Goal: Task Accomplishment & Management: Complete application form

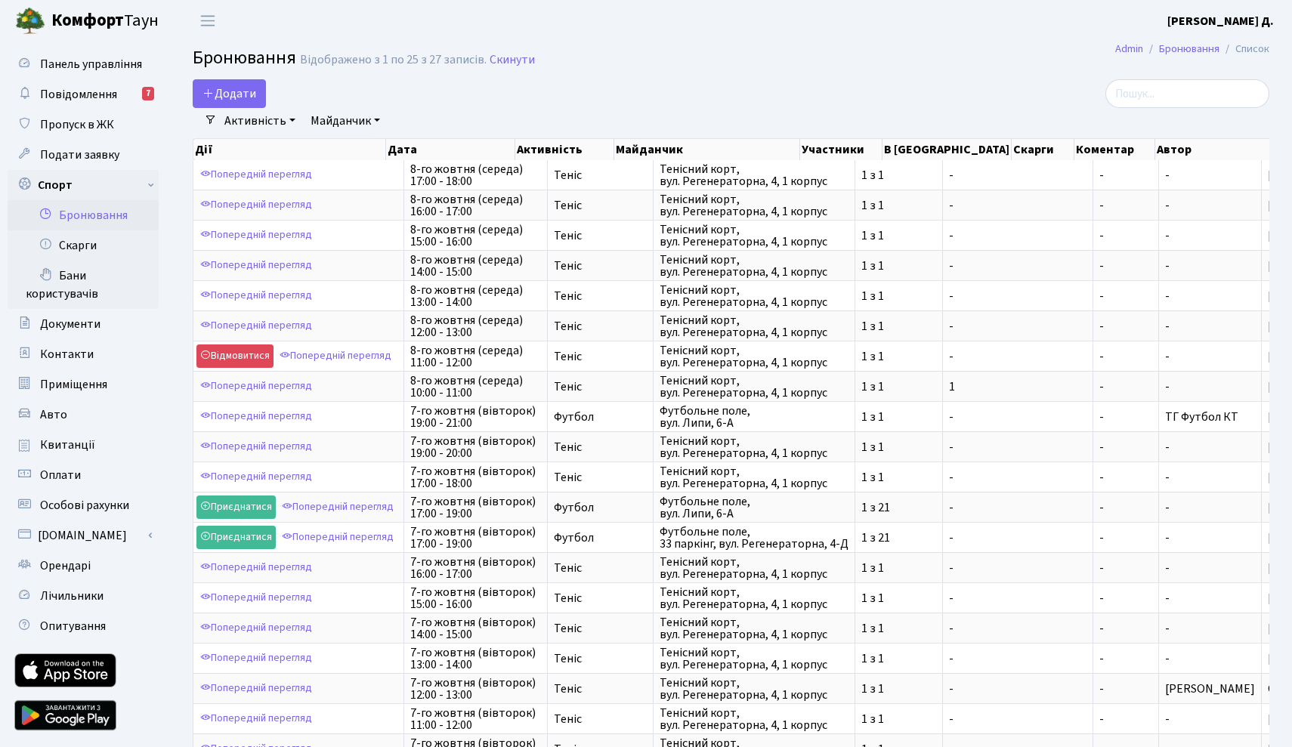
select select "25"
click at [225, 88] on button "Додати" at bounding box center [229, 93] width 73 height 29
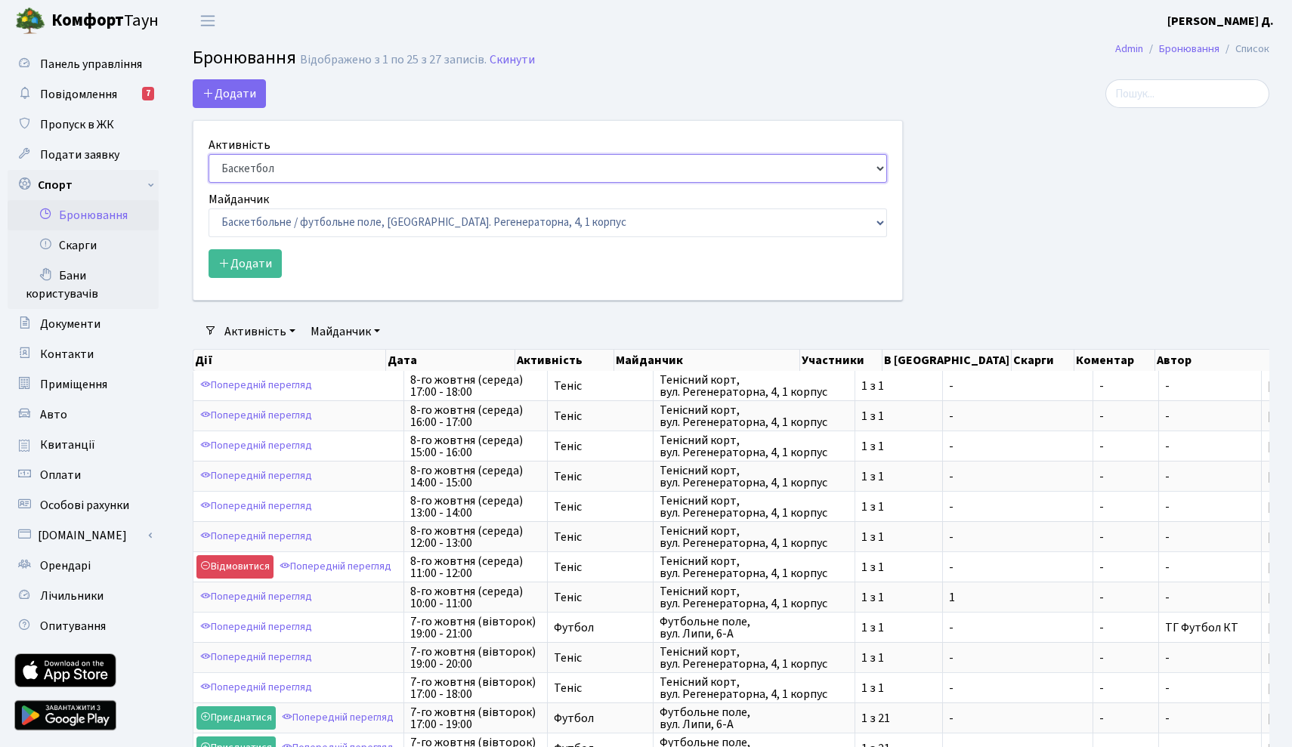
select select "1"
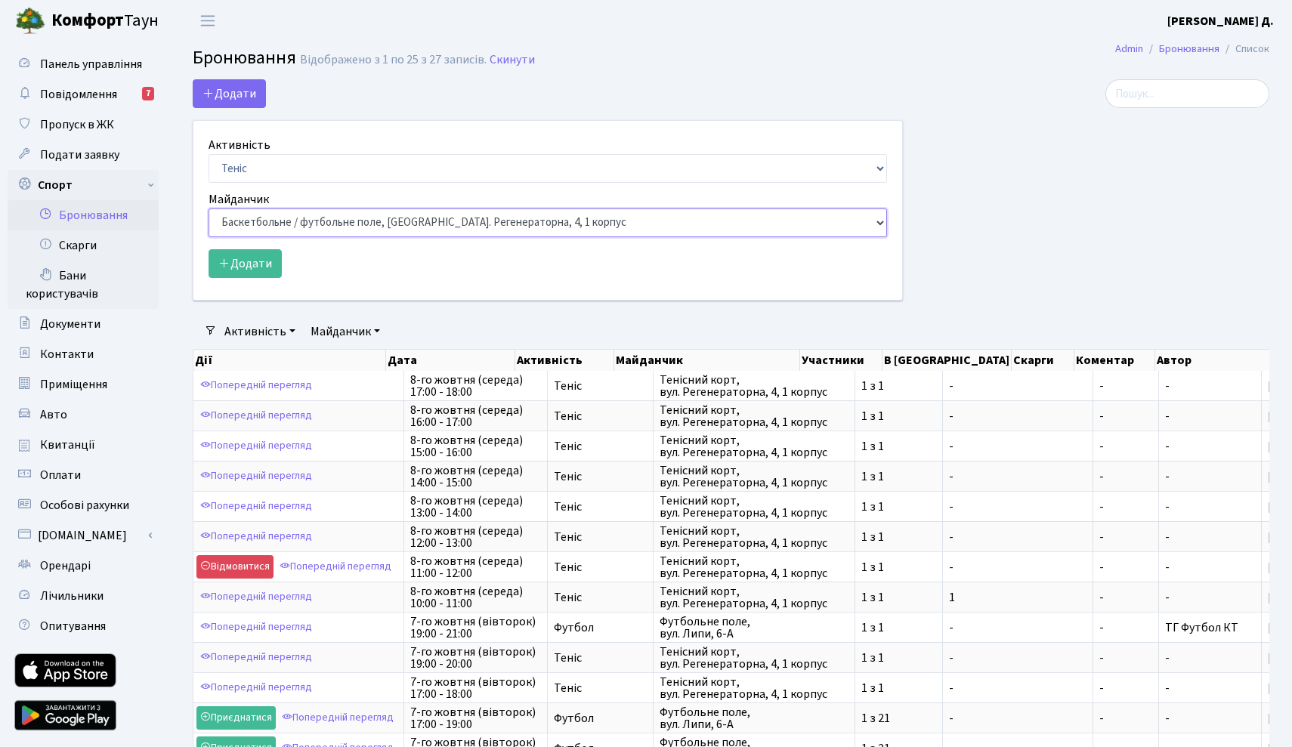
select select "1"
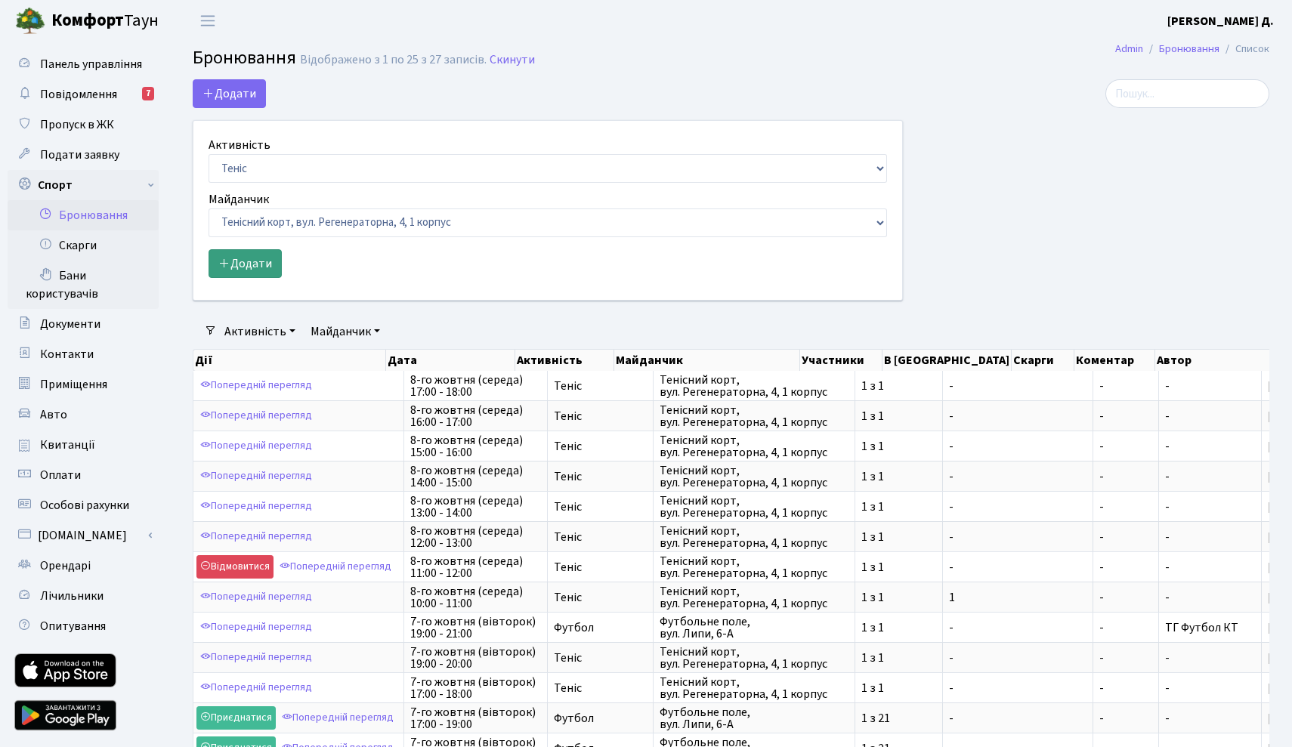
click at [256, 261] on button "Додати" at bounding box center [245, 263] width 73 height 29
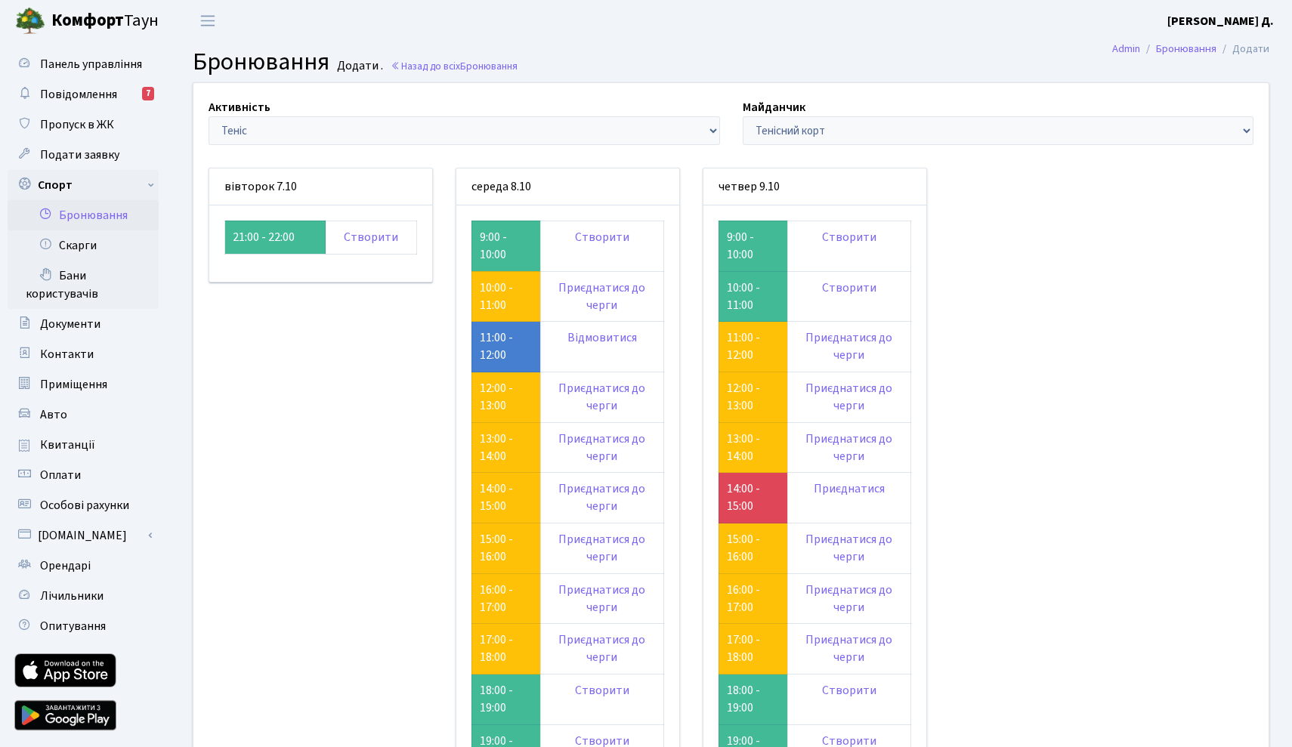
click at [105, 217] on link "Бронювання" at bounding box center [83, 215] width 151 height 30
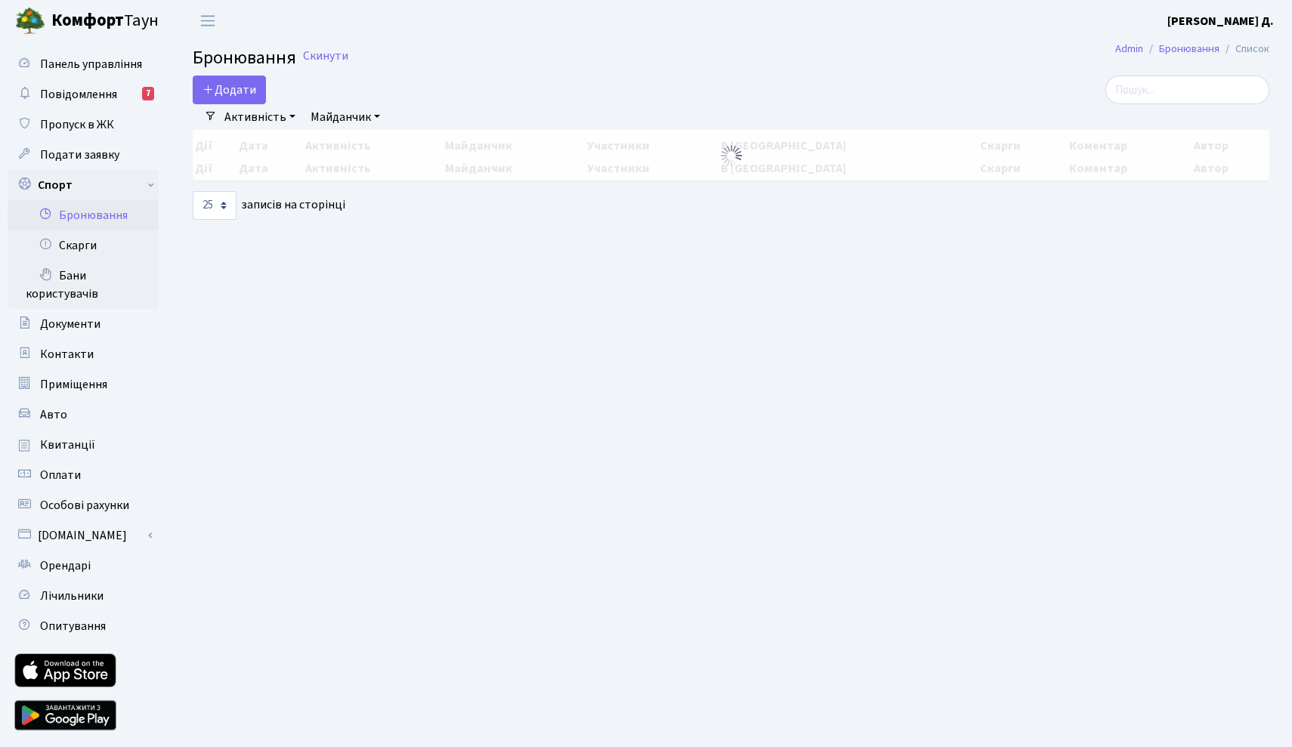
select select "25"
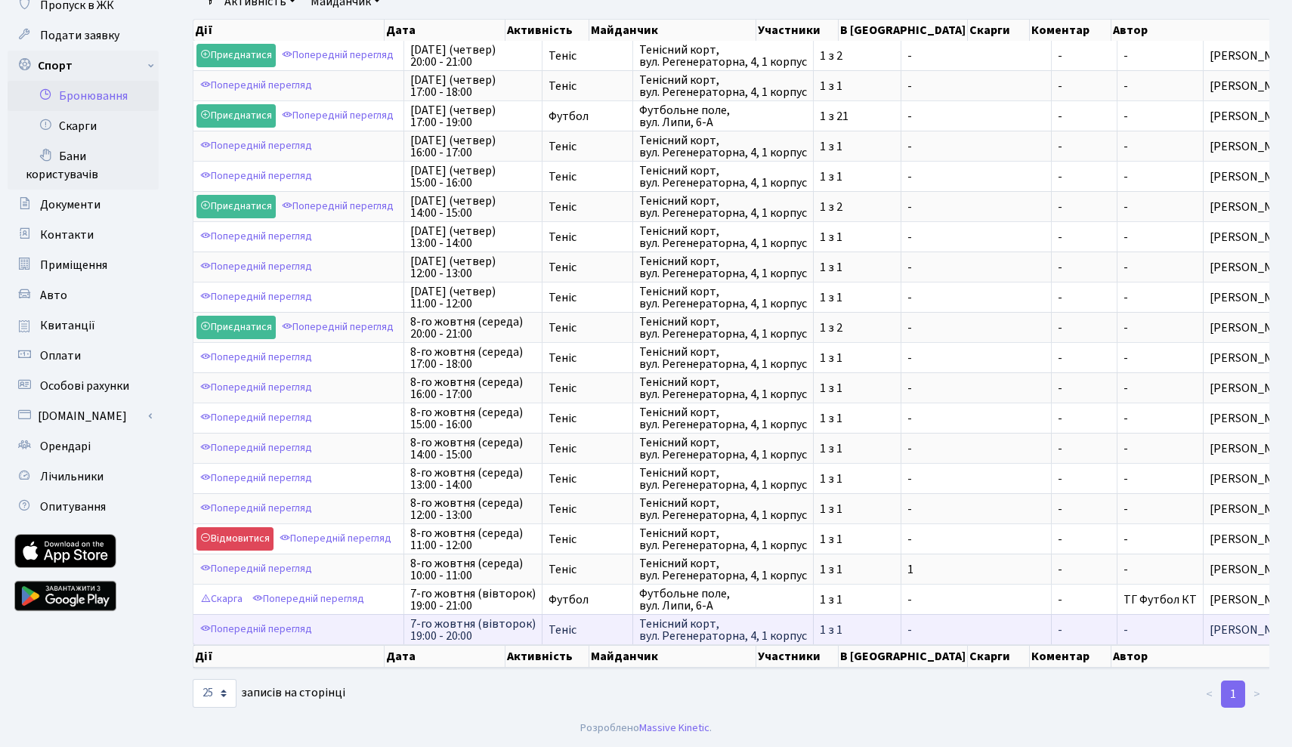
scroll to position [139, 0]
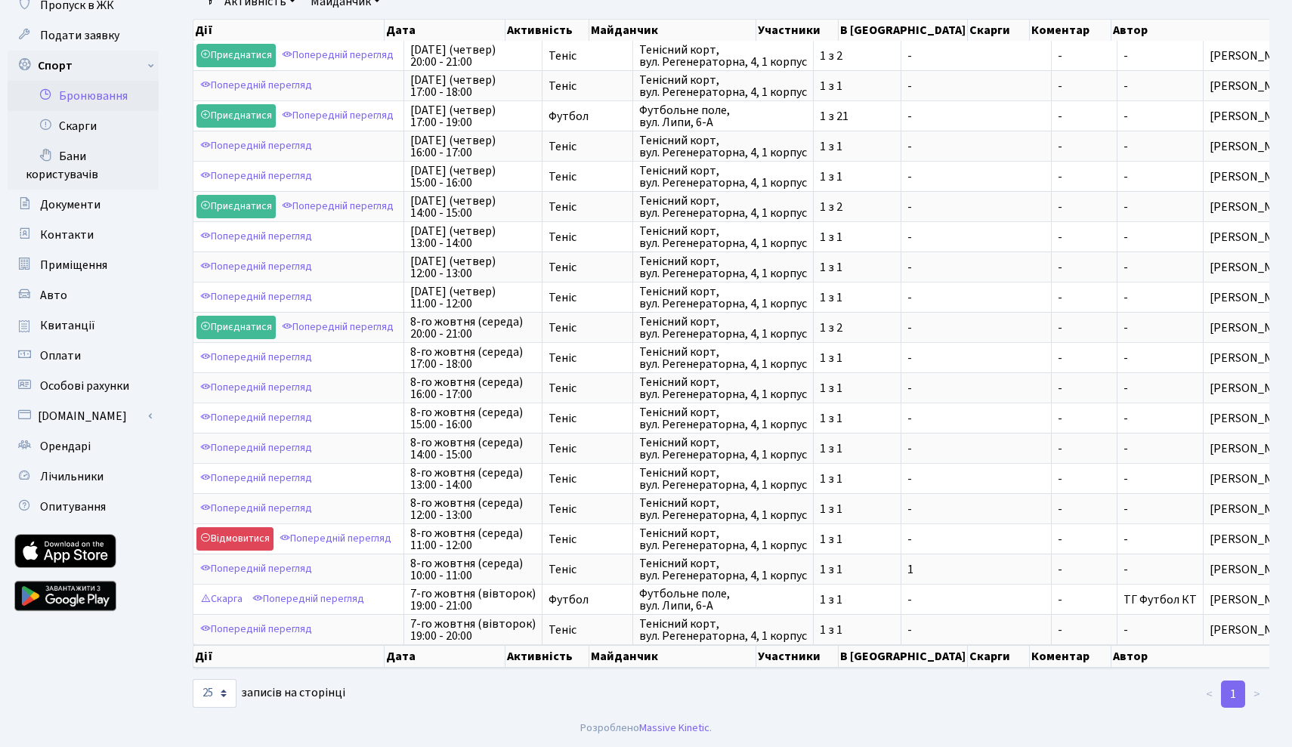
click at [104, 81] on link "Бронювання" at bounding box center [83, 96] width 151 height 30
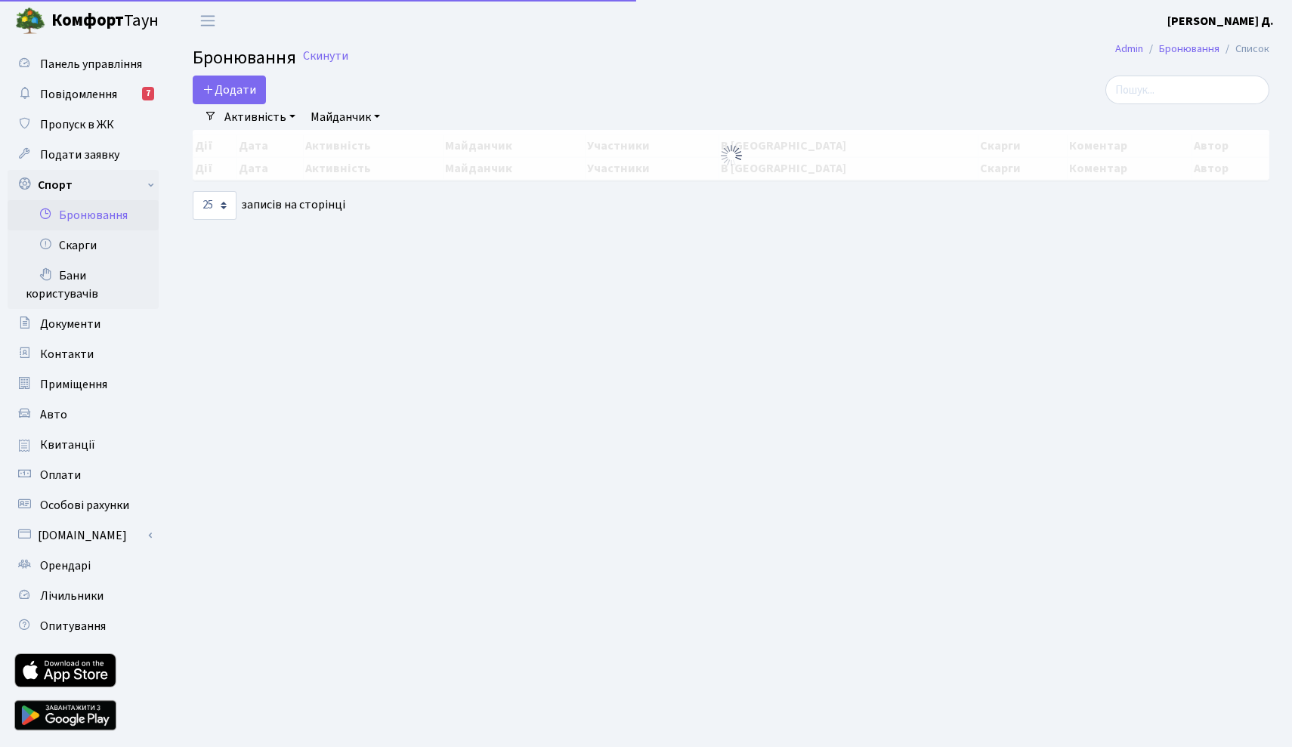
select select "25"
click at [236, 88] on button "Додати" at bounding box center [229, 90] width 73 height 29
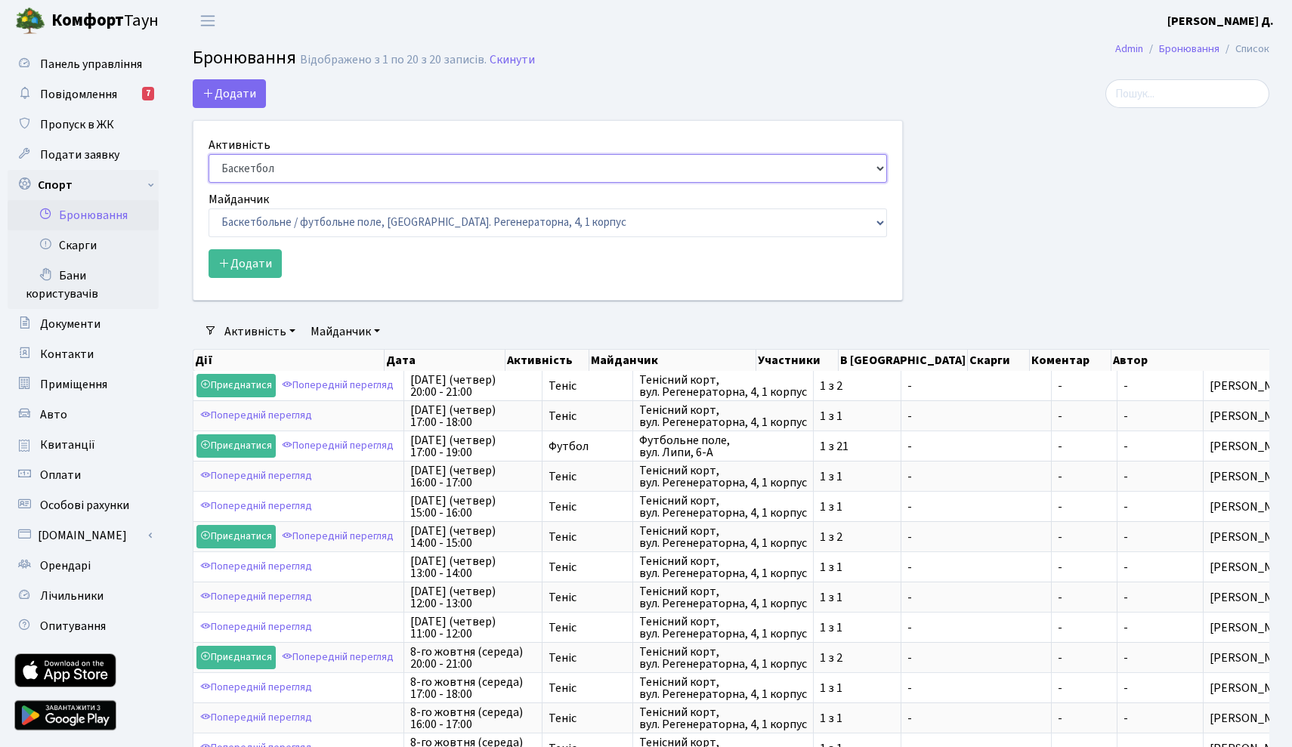
select select "1"
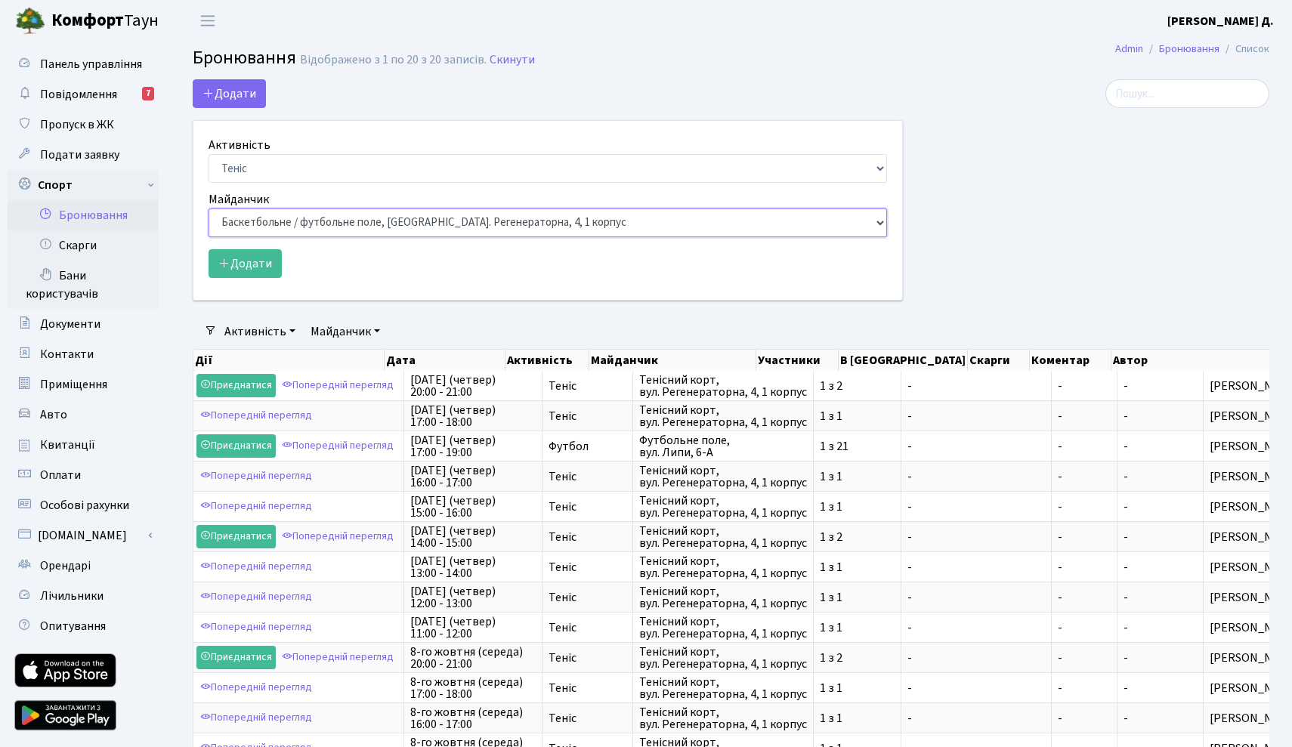
select select "1"
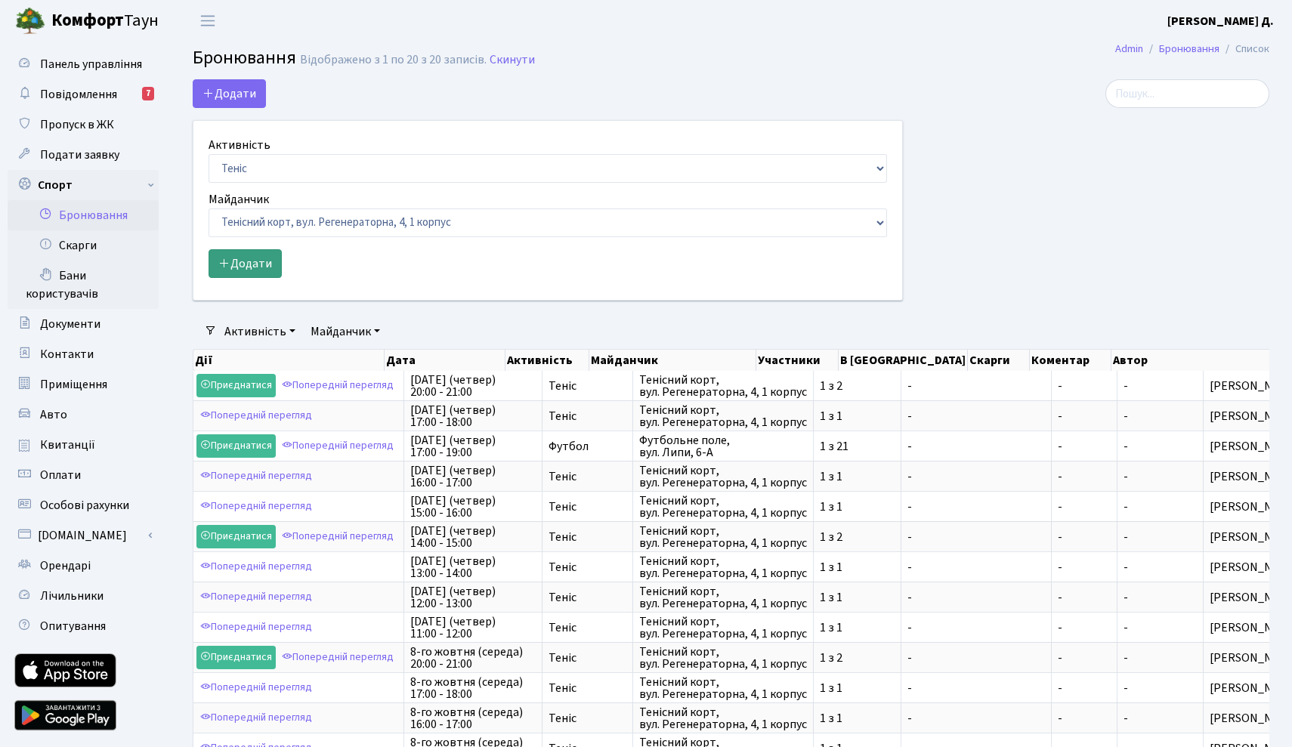
click at [259, 252] on button "Додати" at bounding box center [245, 263] width 73 height 29
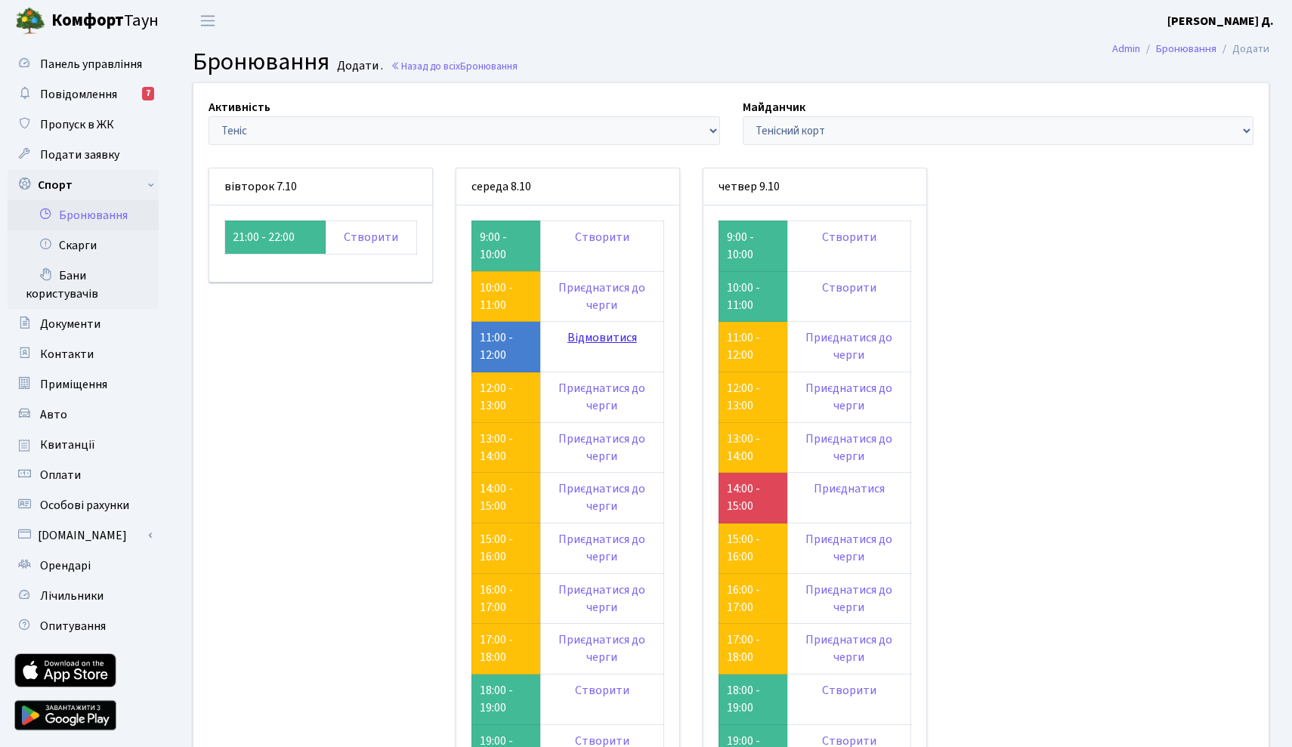
click at [592, 338] on link "Відмовитися" at bounding box center [602, 337] width 70 height 17
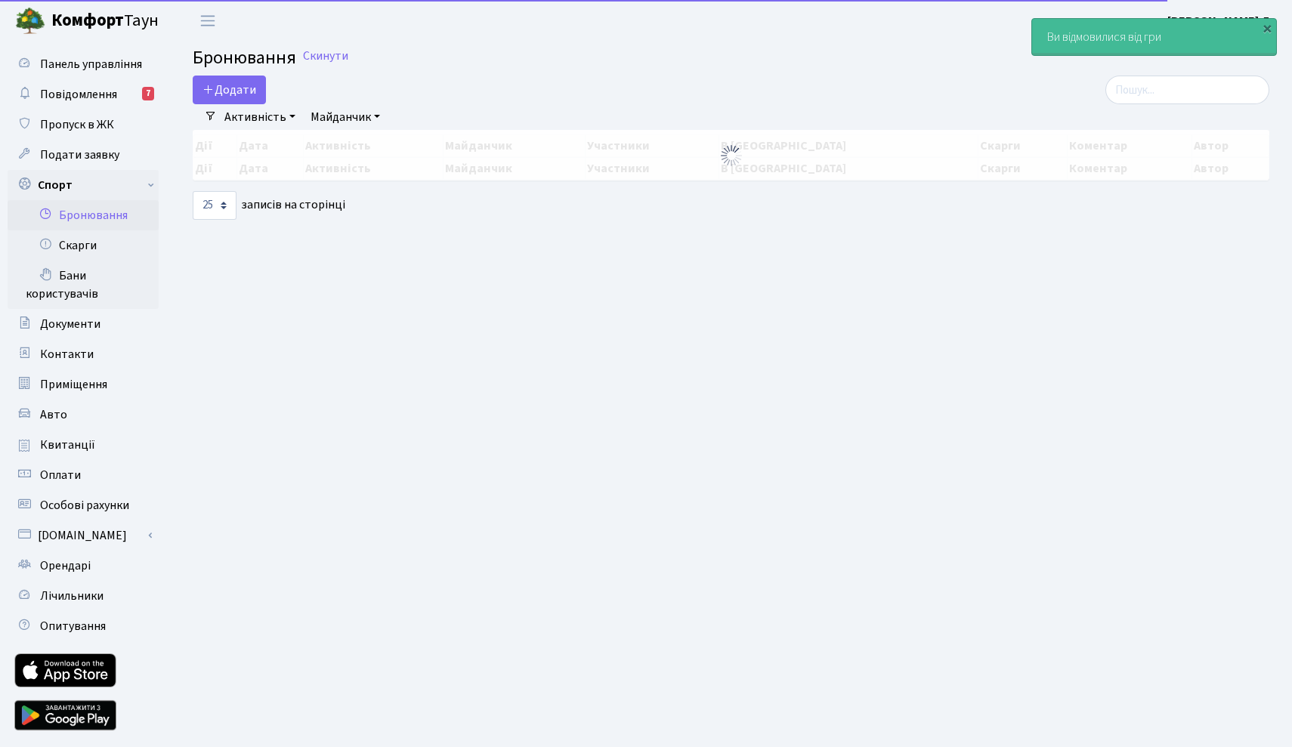
select select "25"
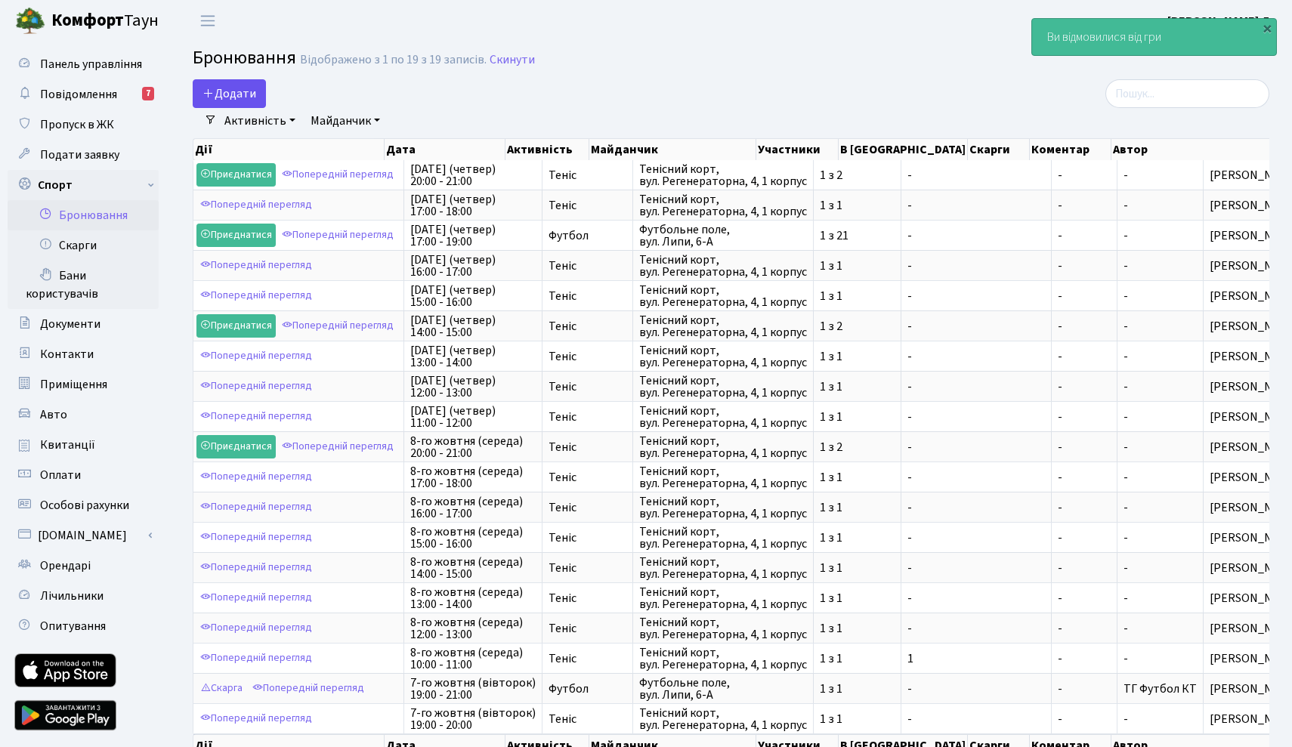
click at [212, 90] on icon "button" at bounding box center [209, 93] width 12 height 12
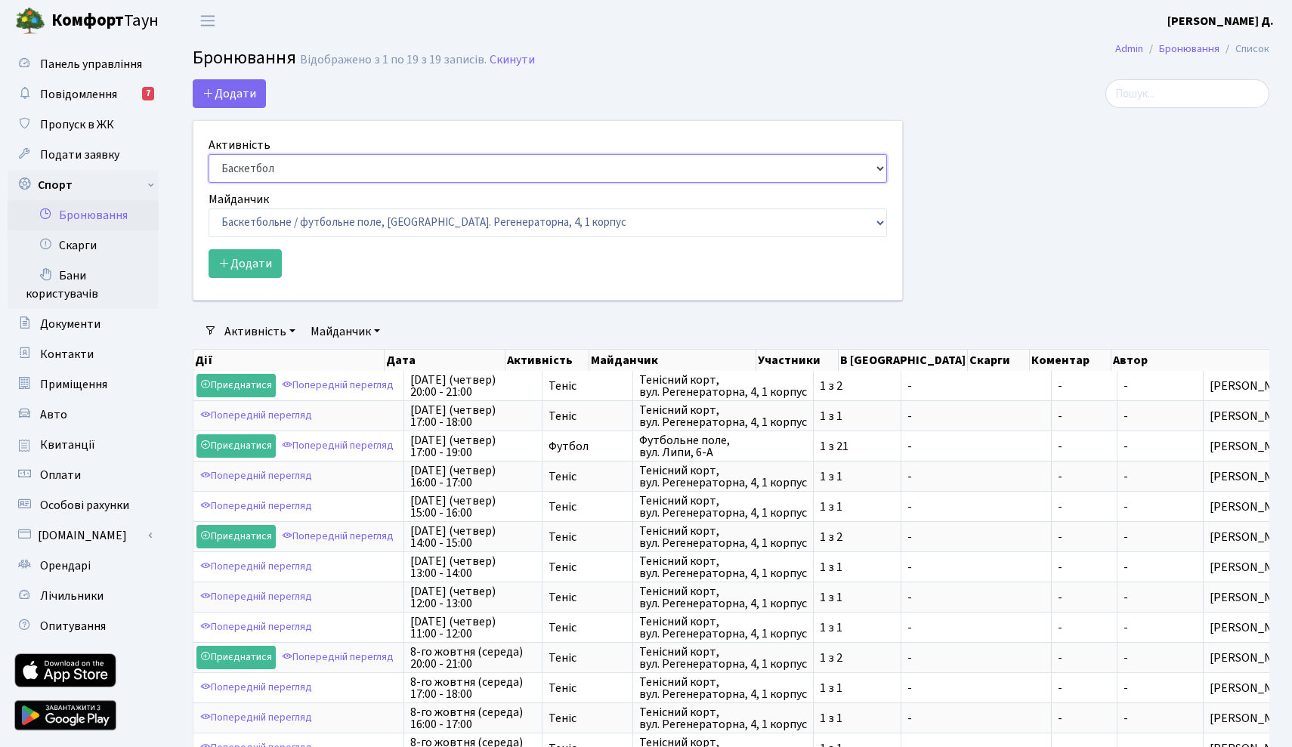
select select "1"
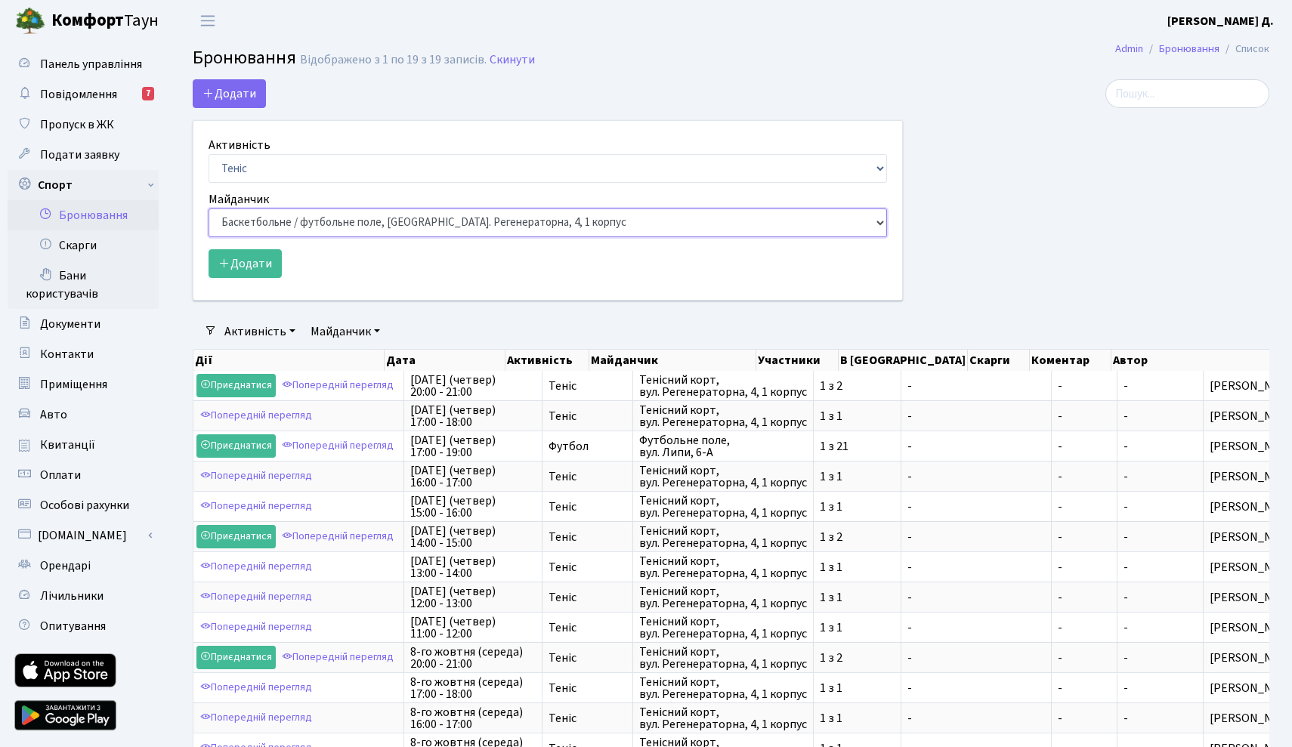
select select "1"
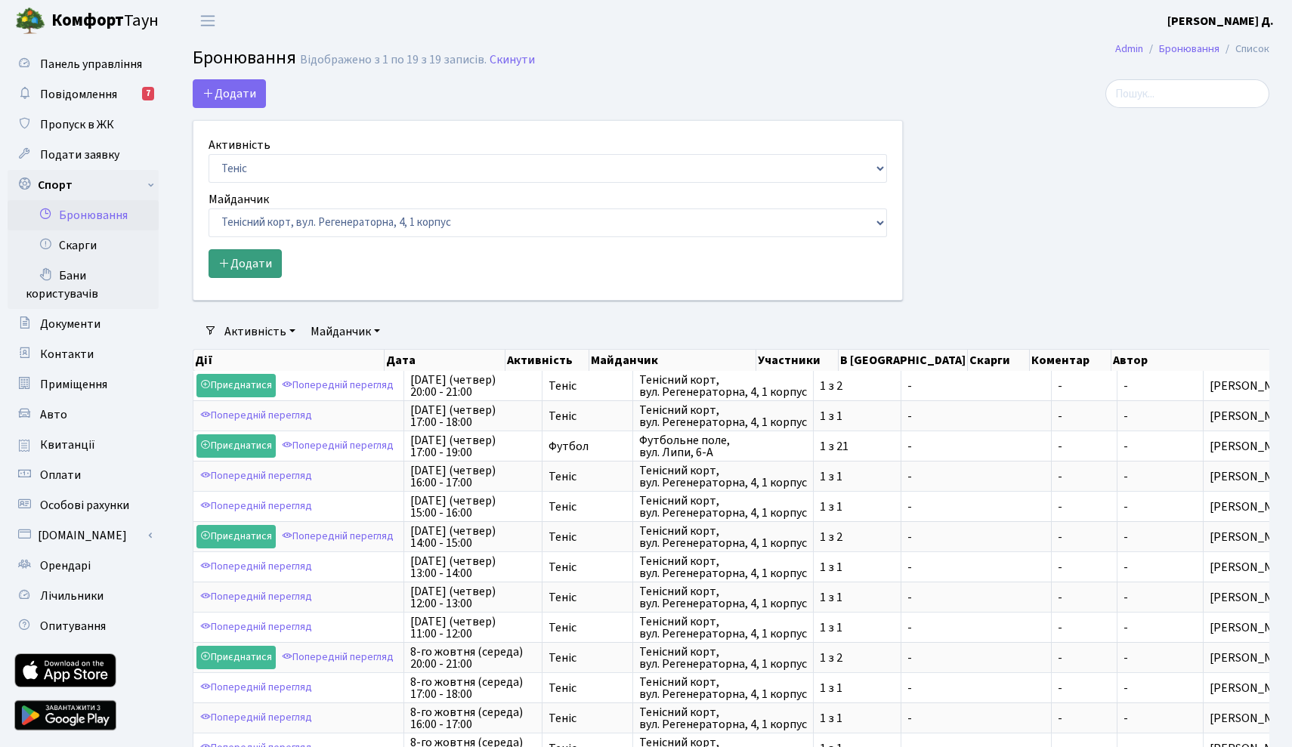
click at [264, 271] on button "Додати" at bounding box center [245, 263] width 73 height 29
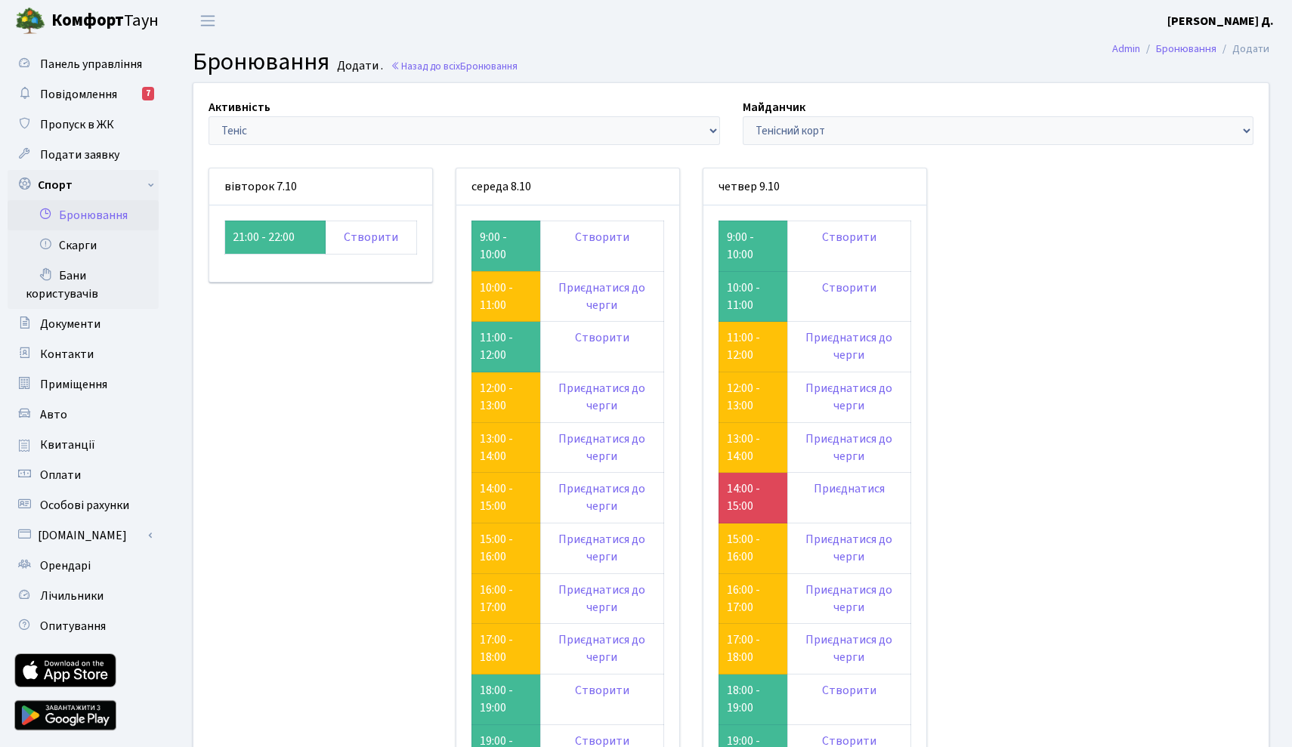
drag, startPoint x: 688, startPoint y: 28, endPoint x: 920, endPoint y: 45, distance: 231.9
click at [920, 45] on main "Admin Бронювання Додати Бронювання Додати . Назад до всіх Бронювання Активність…" at bounding box center [731, 528] width 1122 height 973
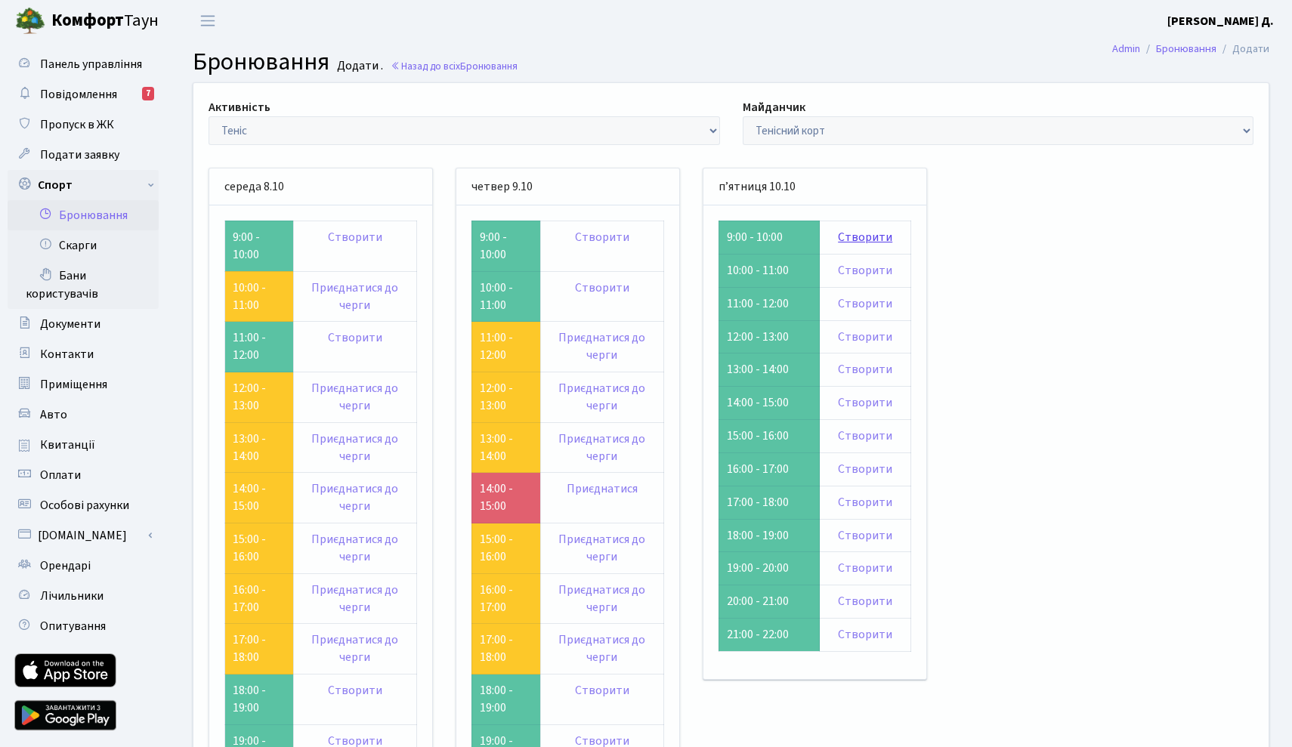
click at [866, 233] on link "Створити" at bounding box center [865, 237] width 54 height 17
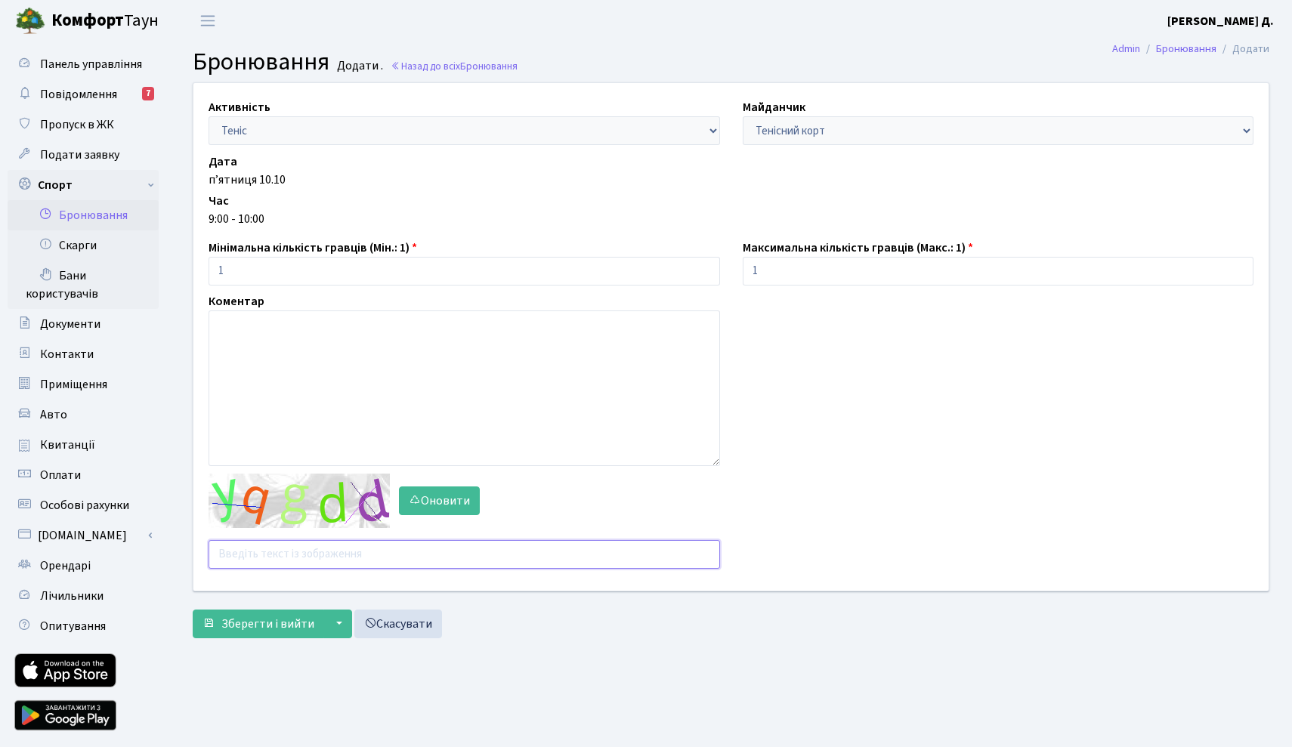
click at [372, 546] on input "text" at bounding box center [465, 554] width 512 height 29
type input "potherb"
drag, startPoint x: 372, startPoint y: 546, endPoint x: 268, endPoint y: 634, distance: 136.7
click at [268, 634] on button "Зберегти і вийти" at bounding box center [258, 624] width 131 height 29
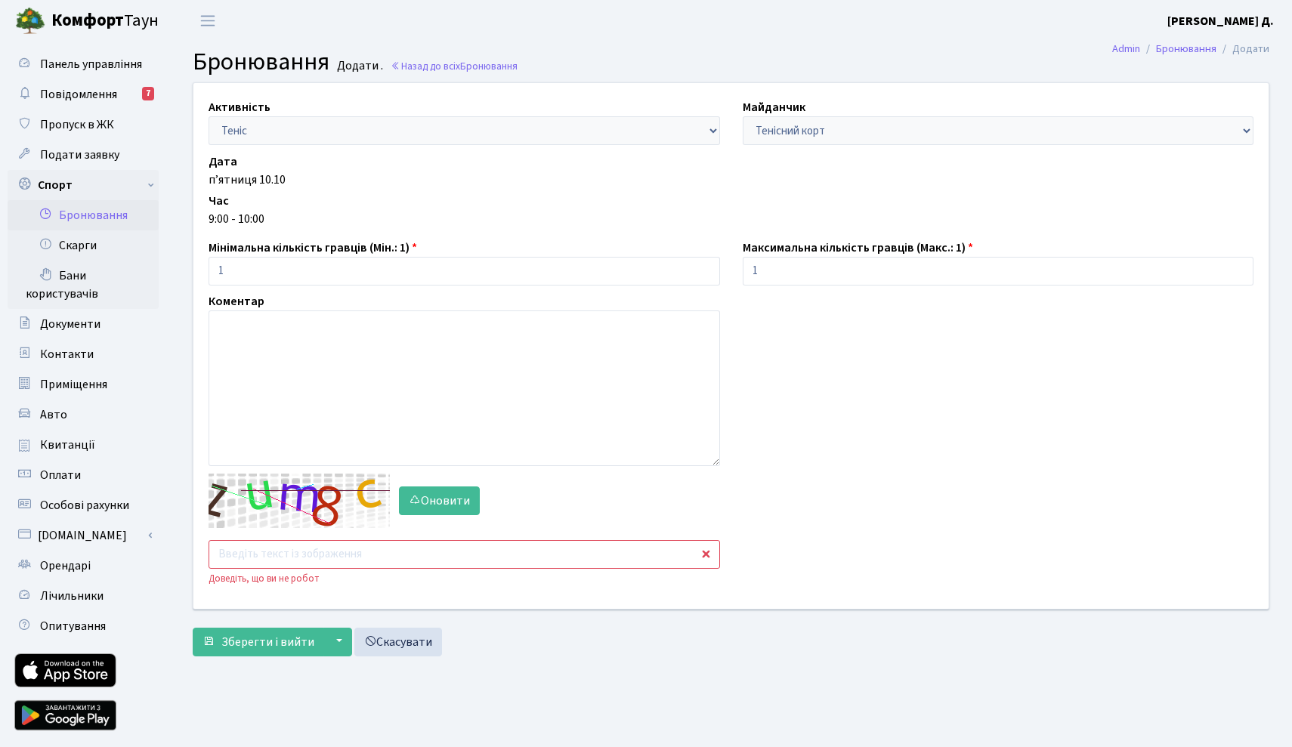
click at [287, 561] on input "text" at bounding box center [465, 554] width 512 height 29
type input "nymph"
drag, startPoint x: 285, startPoint y: 567, endPoint x: 232, endPoint y: 644, distance: 92.9
click at [232, 644] on span "Зберегти і вийти" at bounding box center [267, 642] width 93 height 17
click at [97, 212] on link "Бронювання" at bounding box center [83, 215] width 151 height 30
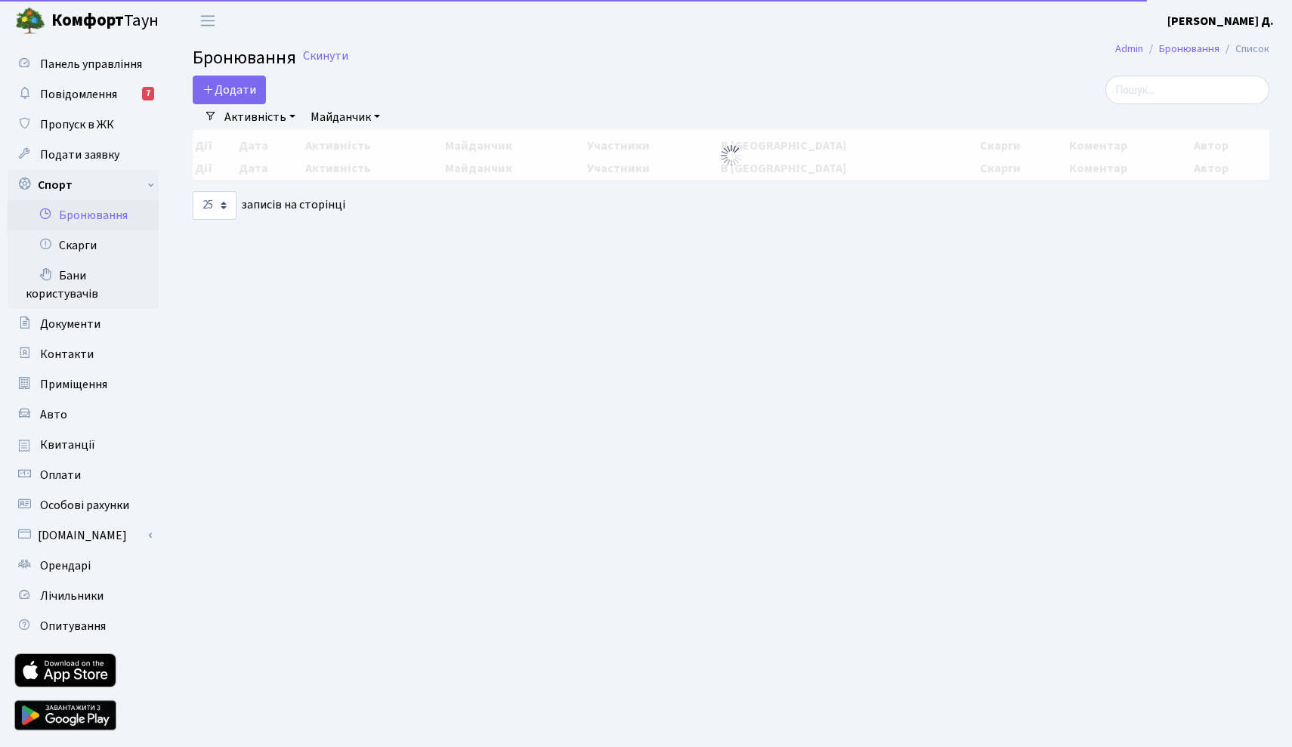
select select "25"
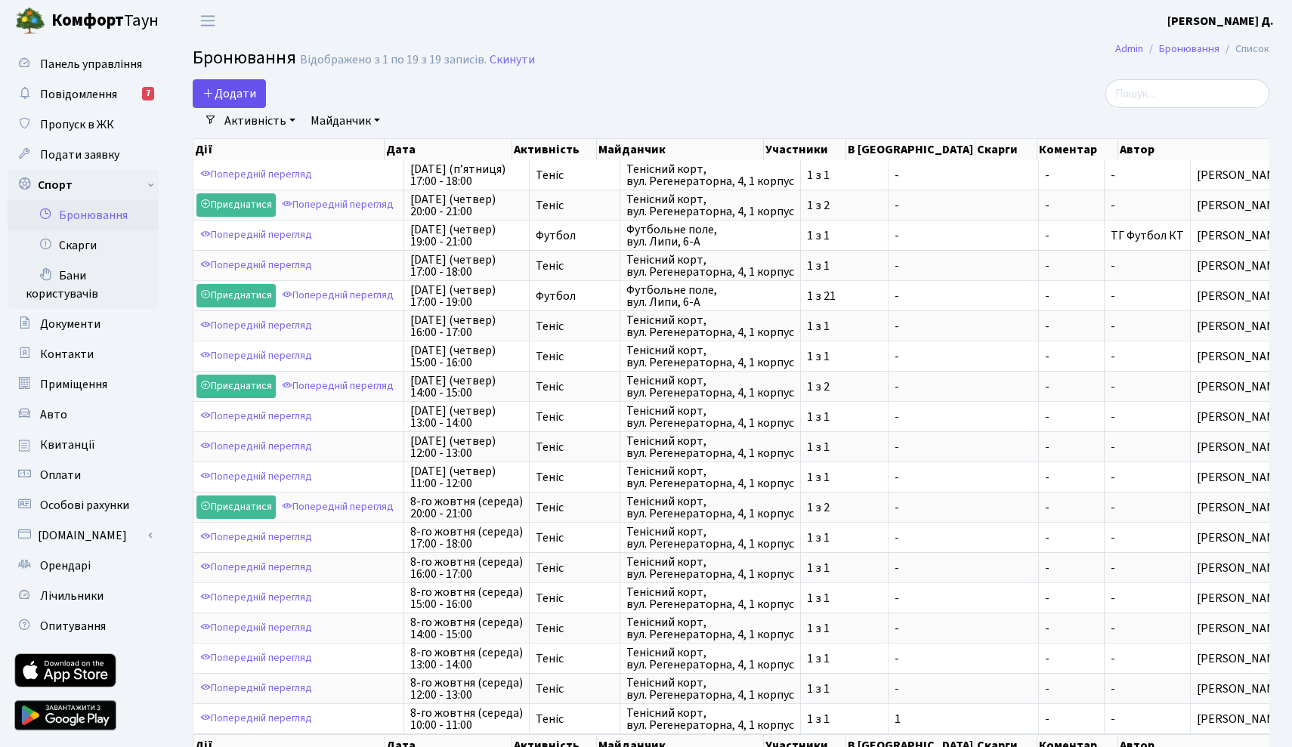
click at [252, 100] on button "Додати" at bounding box center [229, 93] width 73 height 29
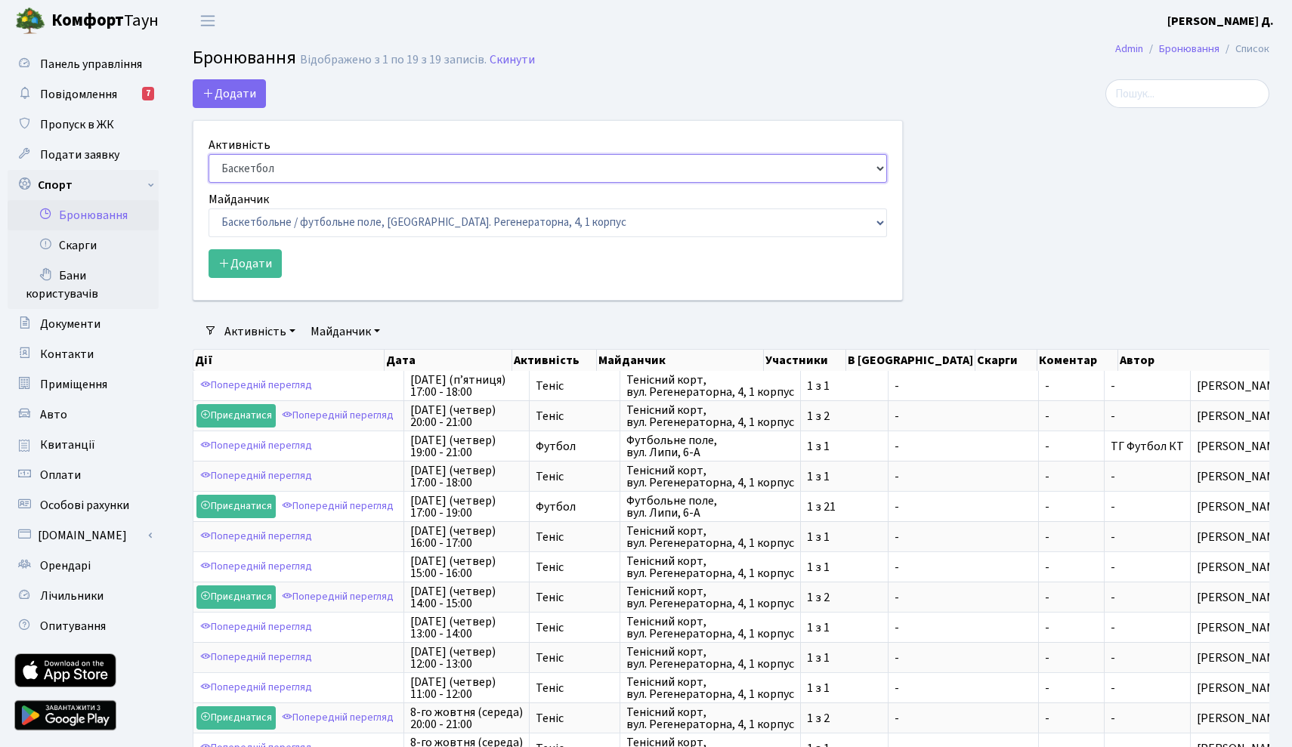
select select "1"
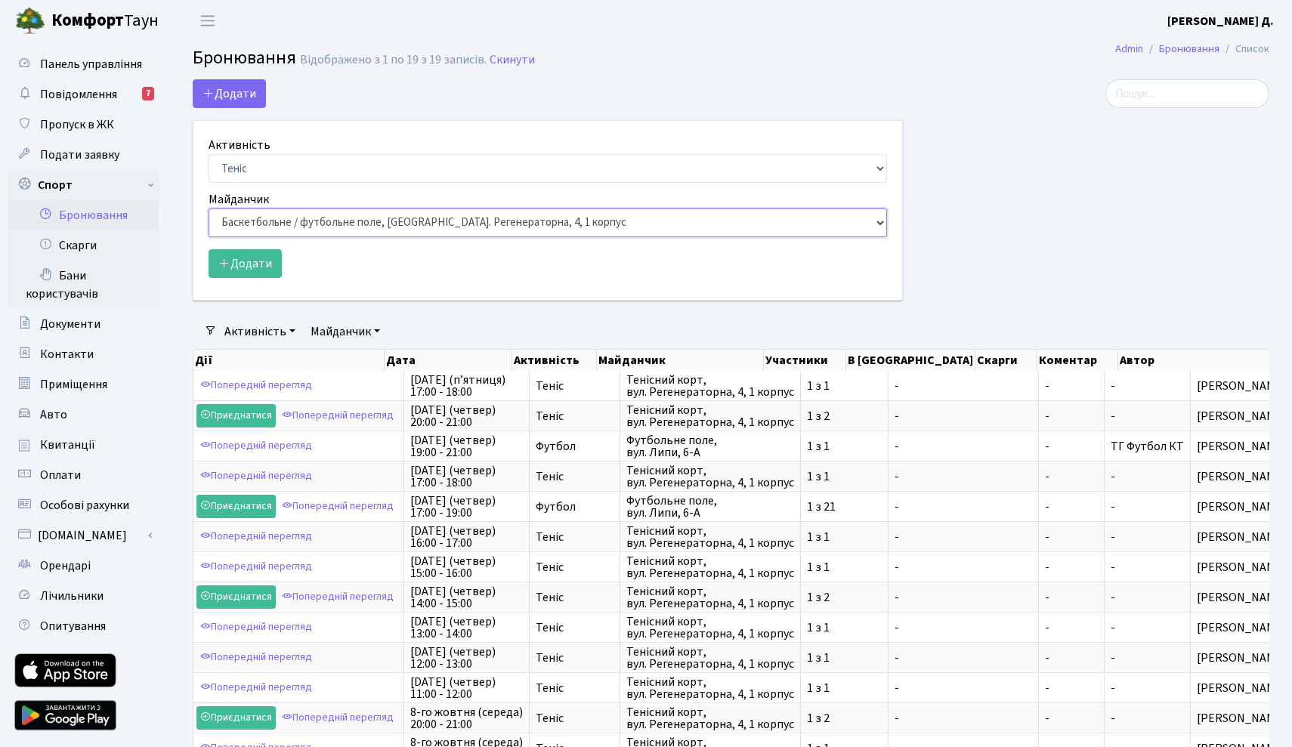
select select "1"
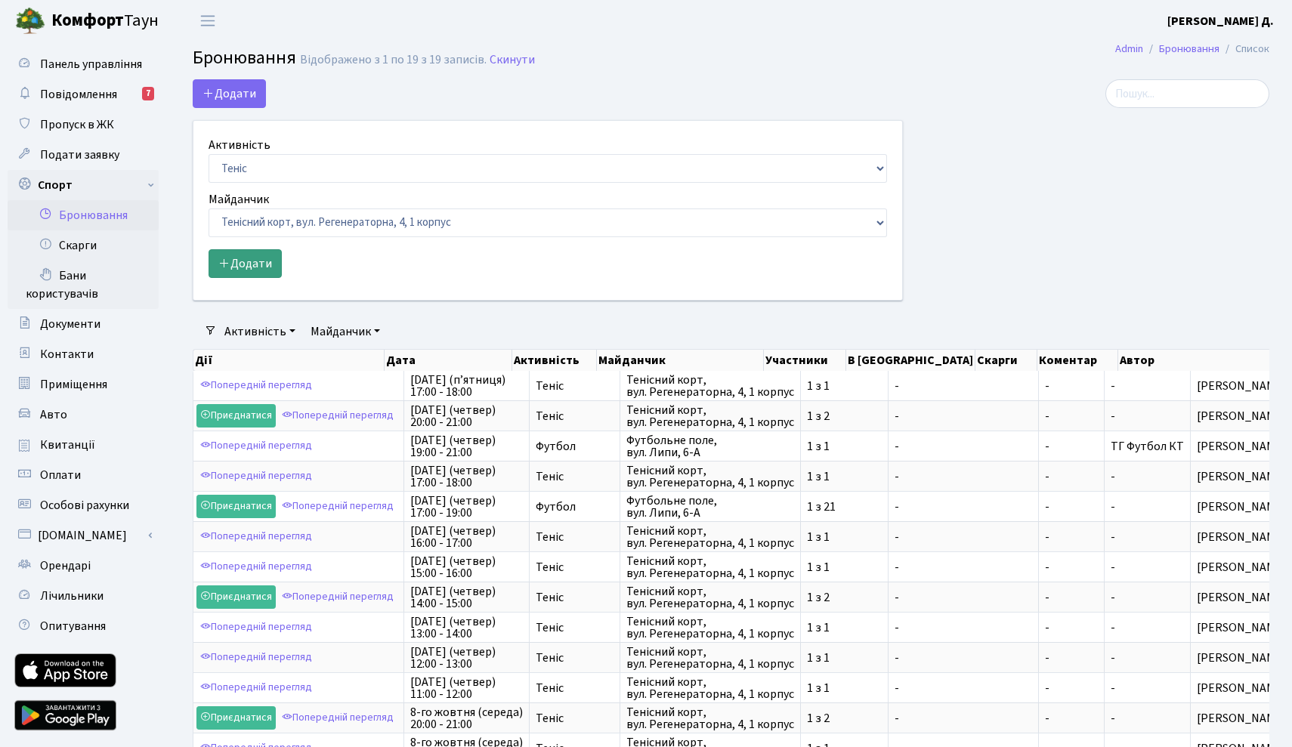
click at [252, 269] on button "Додати" at bounding box center [245, 263] width 73 height 29
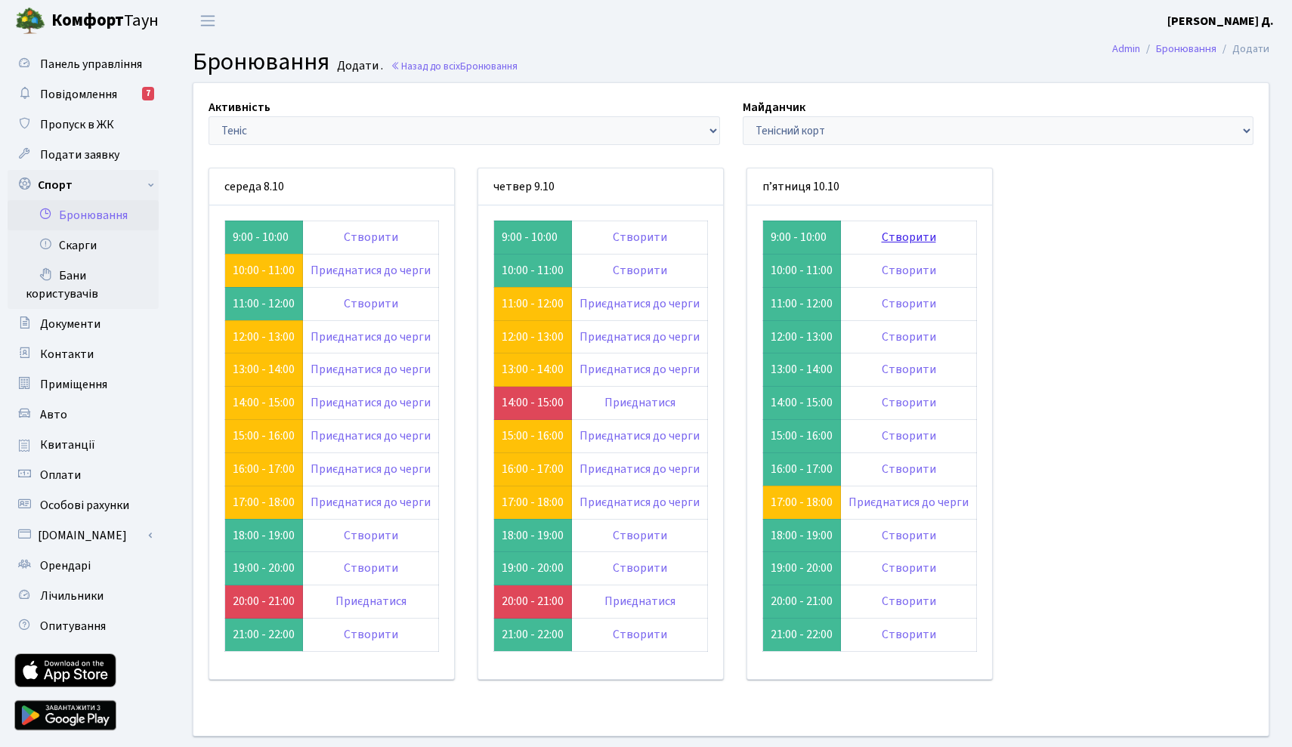
click at [893, 233] on link "Створити" at bounding box center [909, 237] width 54 height 17
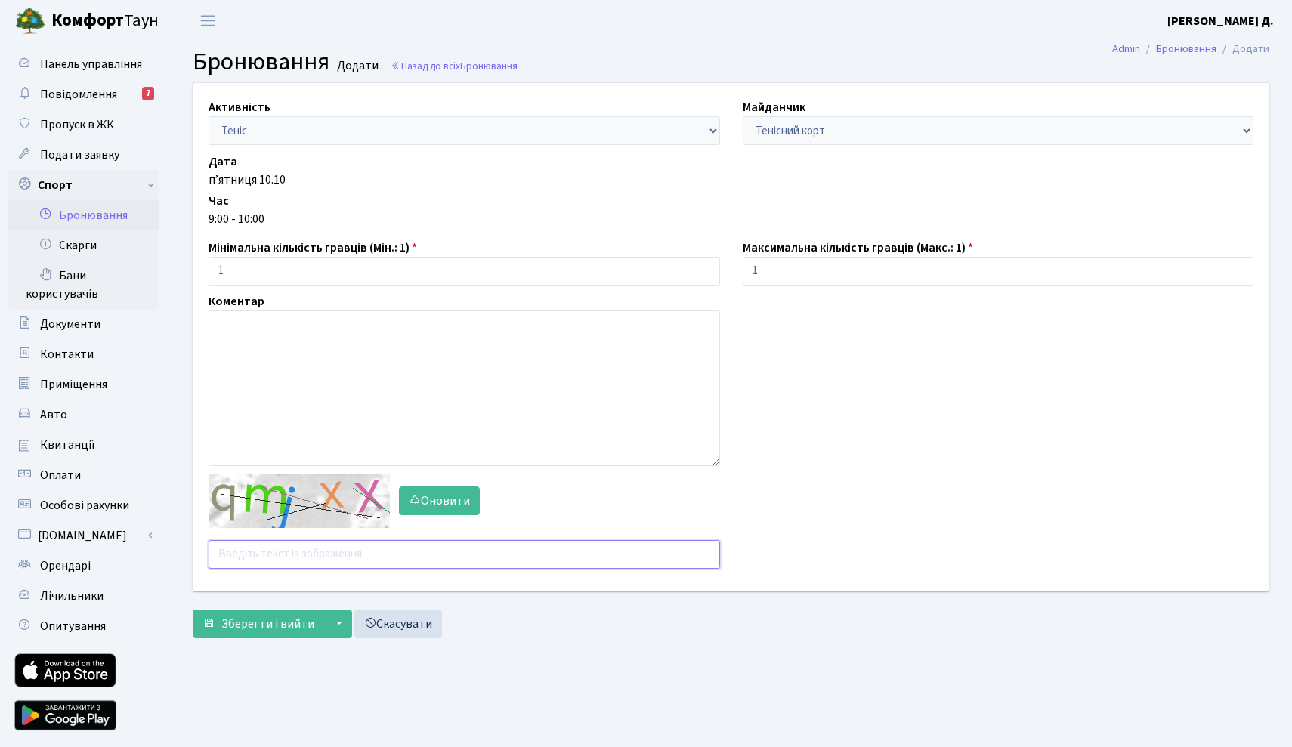
click at [272, 555] on input "text" at bounding box center [465, 554] width 512 height 29
type input "mq9td"
click at [239, 617] on span "Зберегти і вийти" at bounding box center [267, 624] width 93 height 17
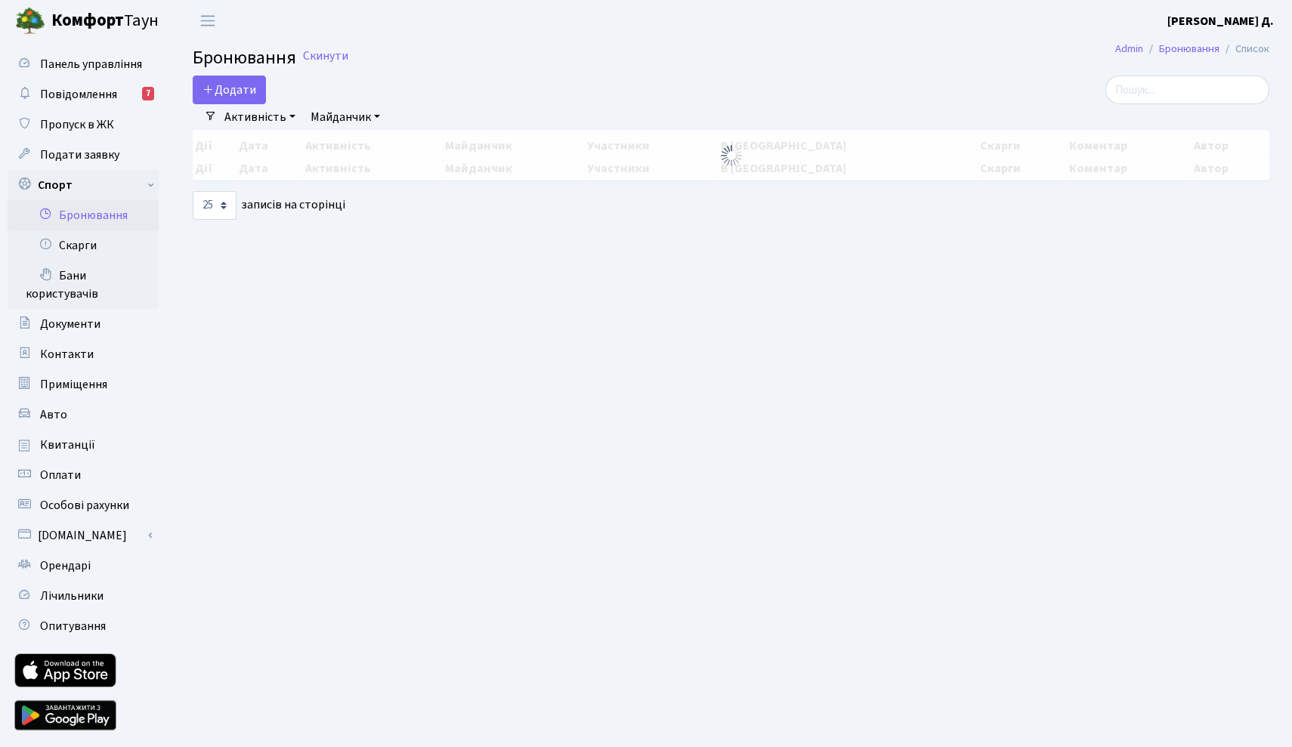
select select "25"
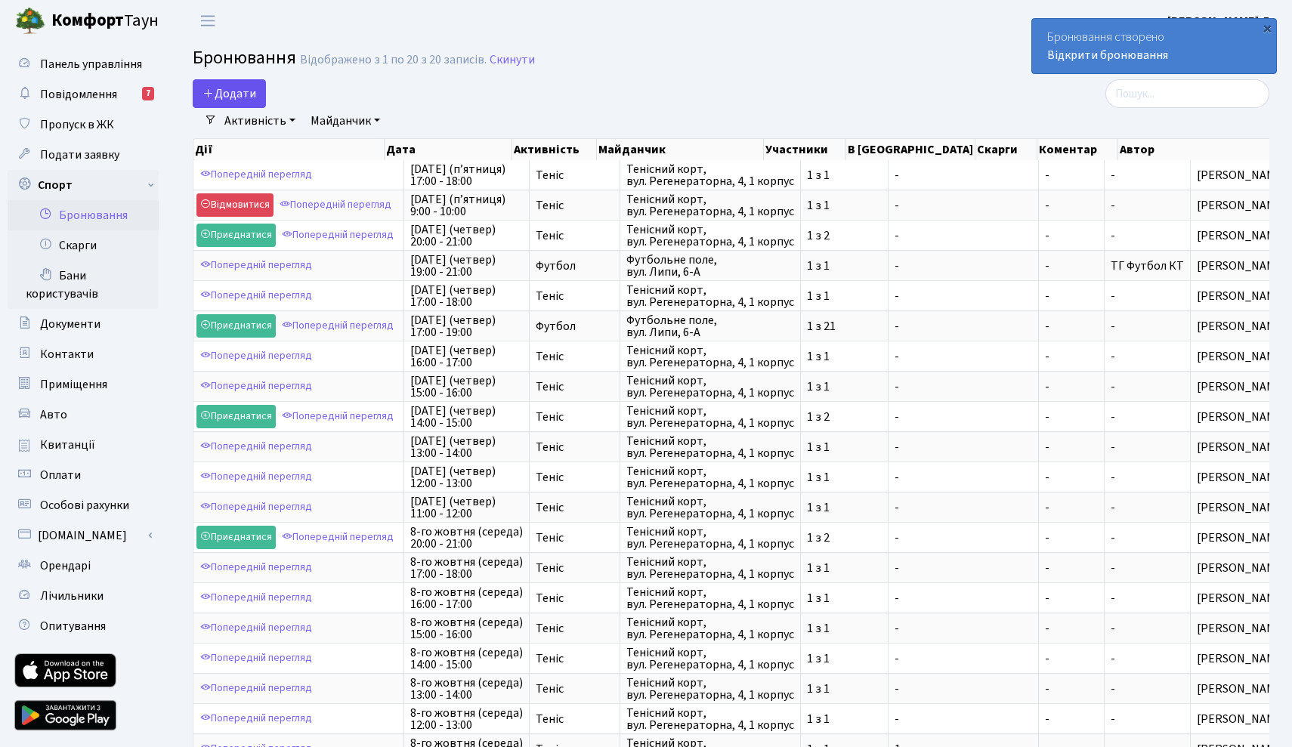
click at [244, 91] on button "Додати" at bounding box center [229, 93] width 73 height 29
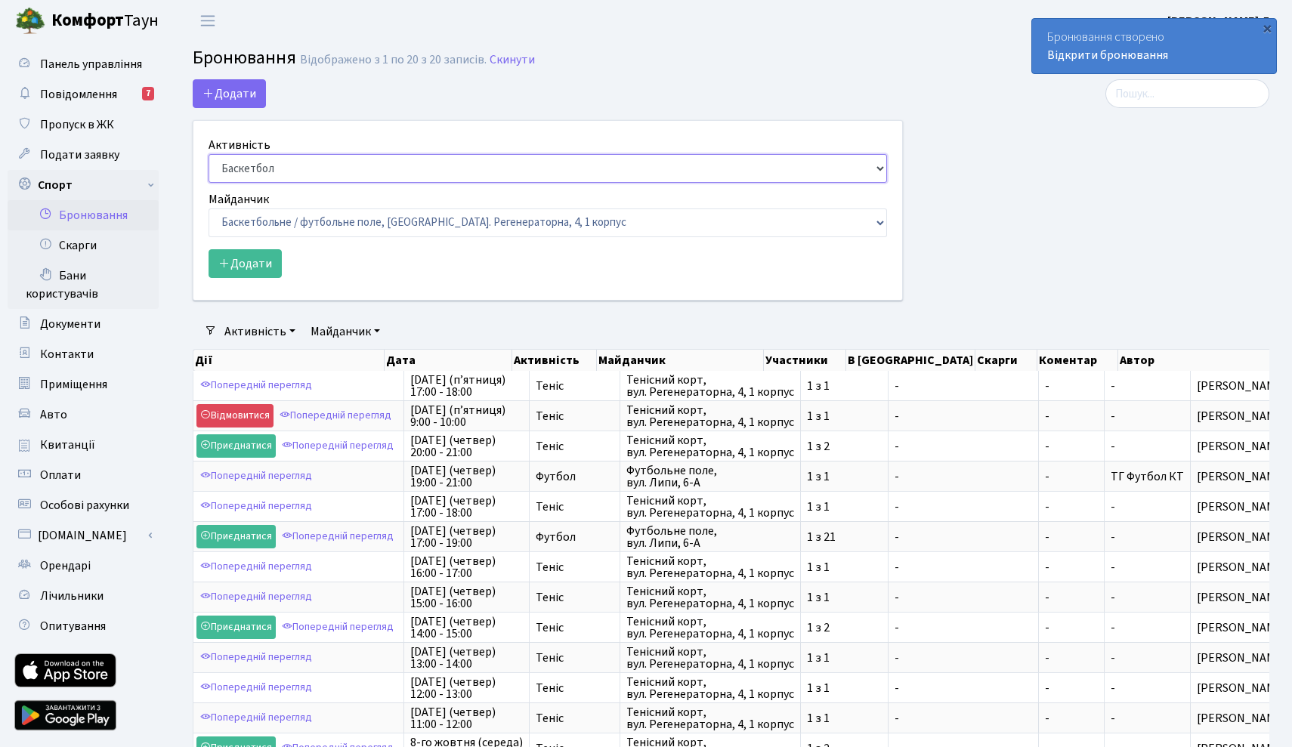
select select "1"
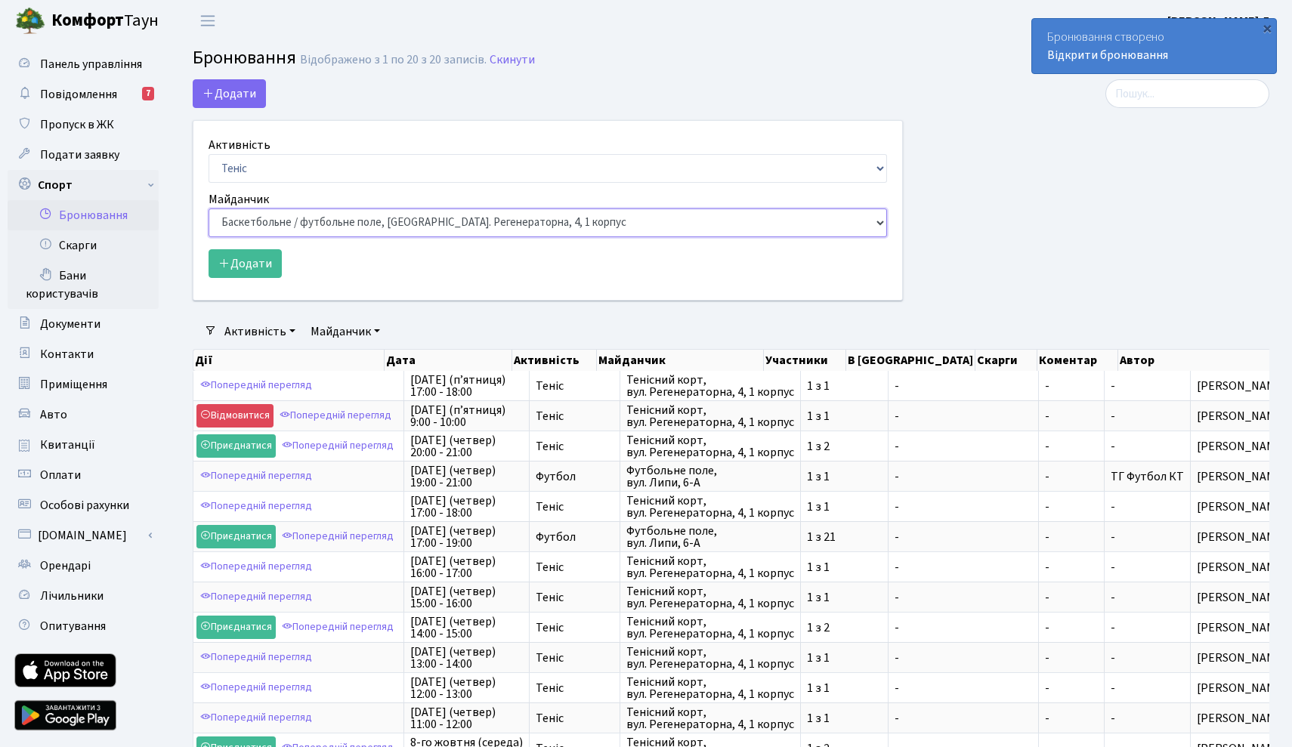
select select "1"
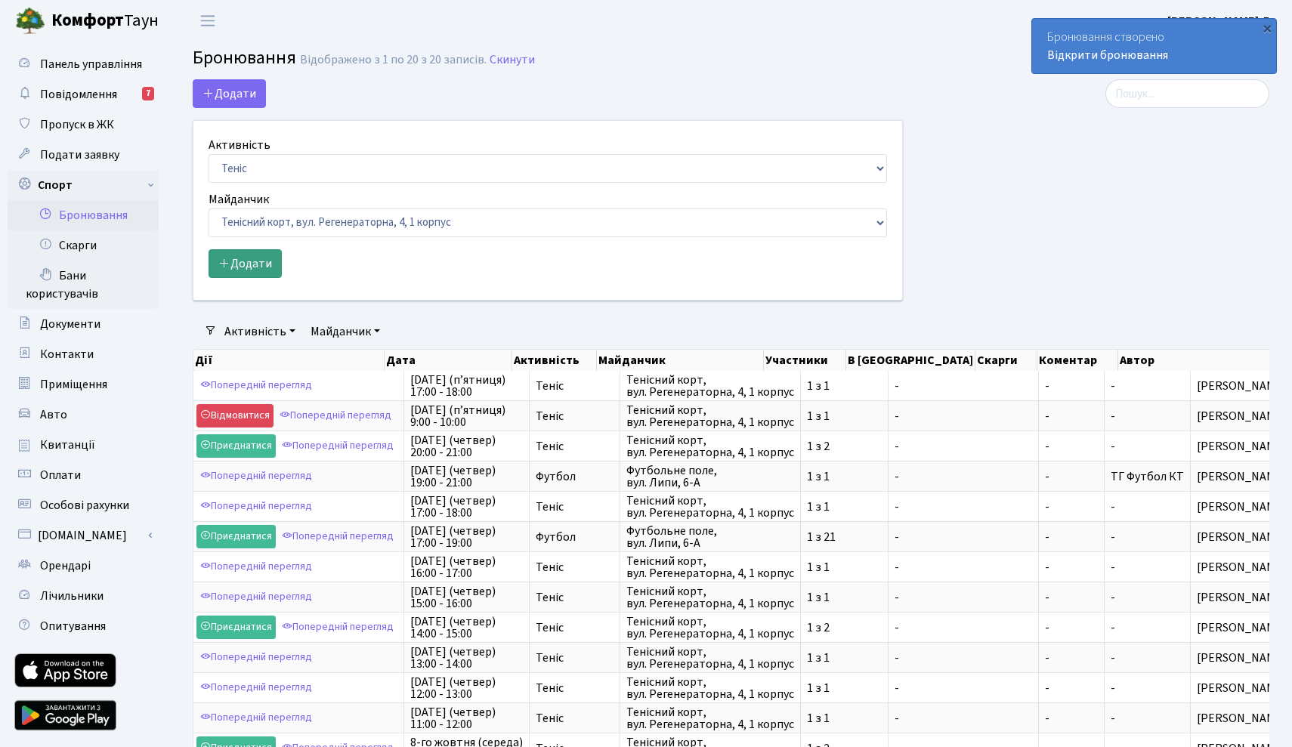
click at [258, 264] on button "Додати" at bounding box center [245, 263] width 73 height 29
